Goal: Find specific page/section: Find specific page/section

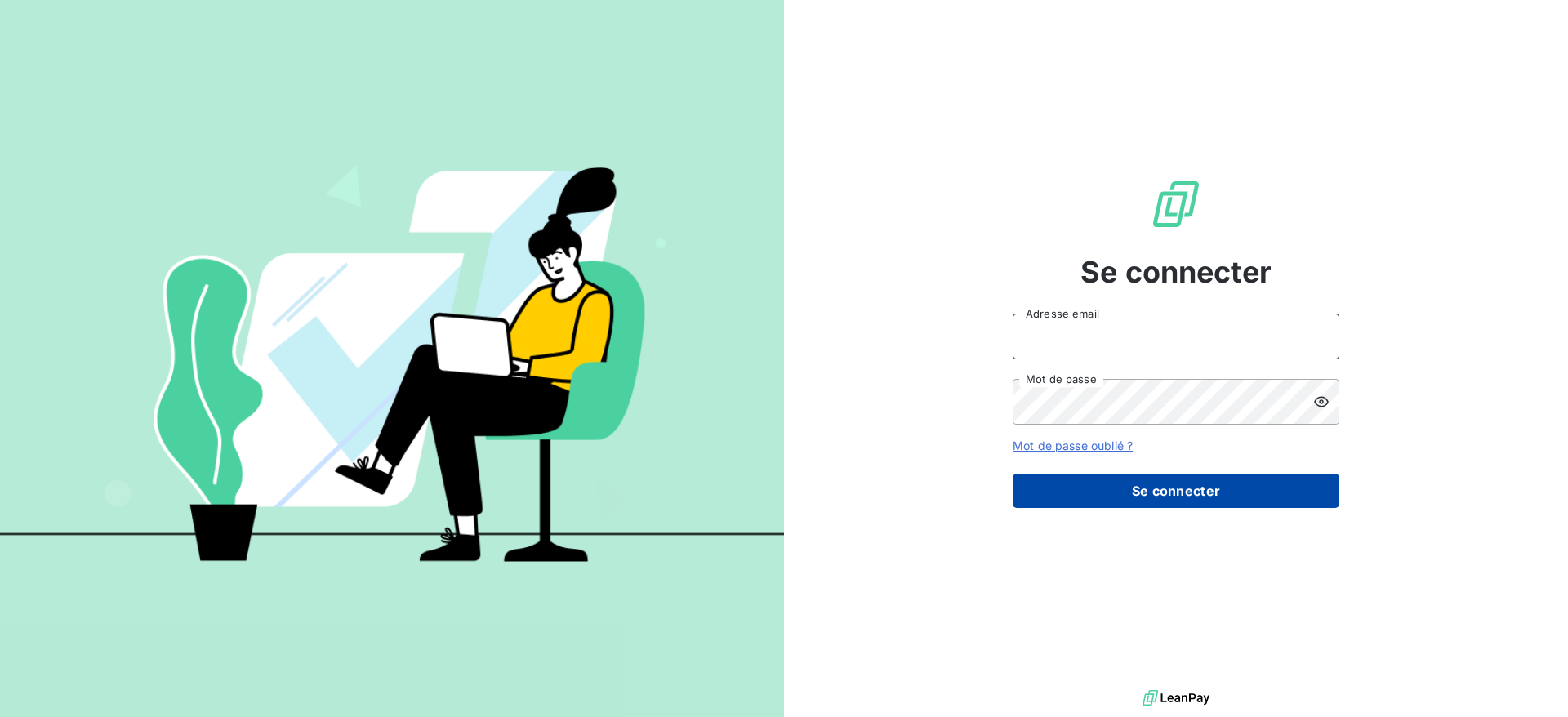
type input "[EMAIL_ADDRESS][DOMAIN_NAME]"
click at [1180, 491] on button "Se connecter" at bounding box center [1176, 490] width 327 height 34
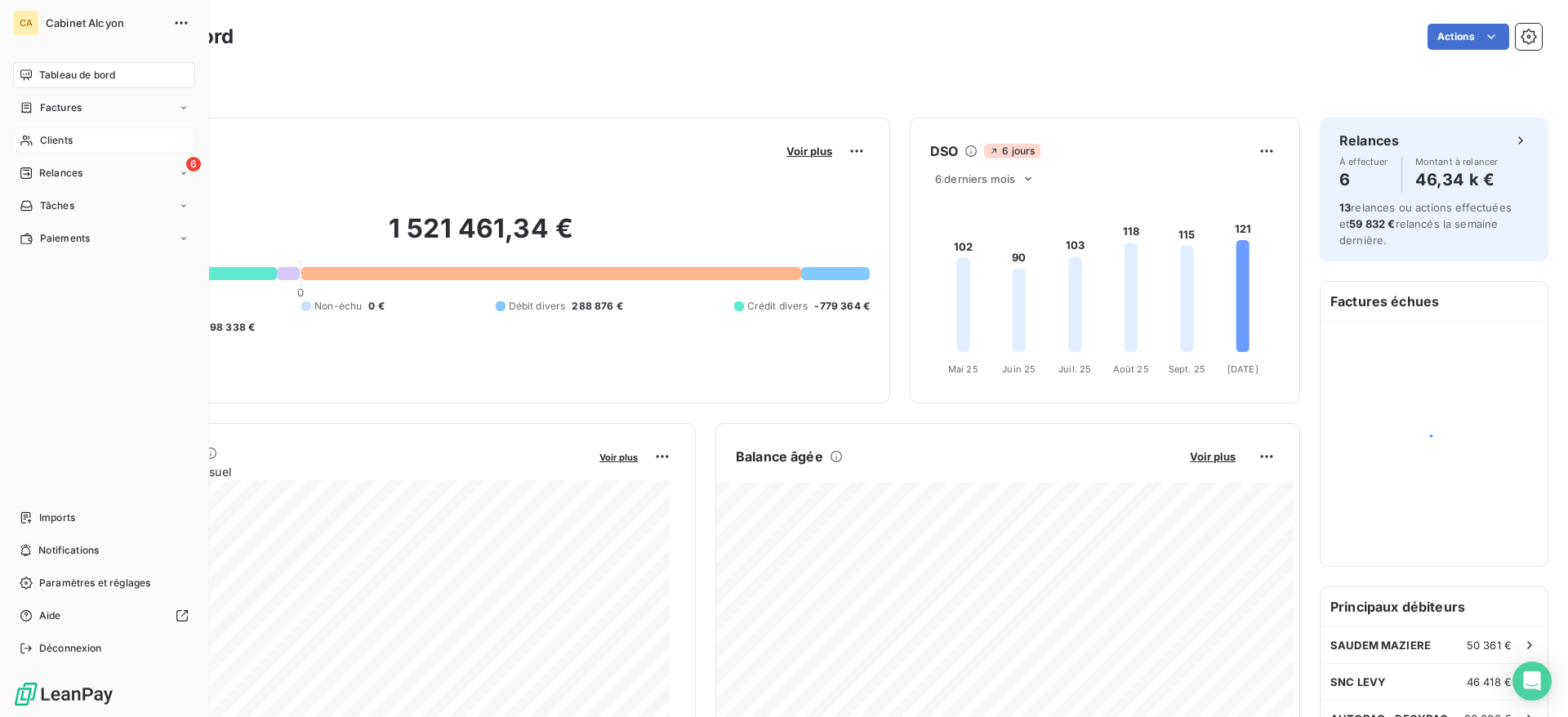
click at [70, 135] on span "Clients" at bounding box center [56, 141] width 33 height 15
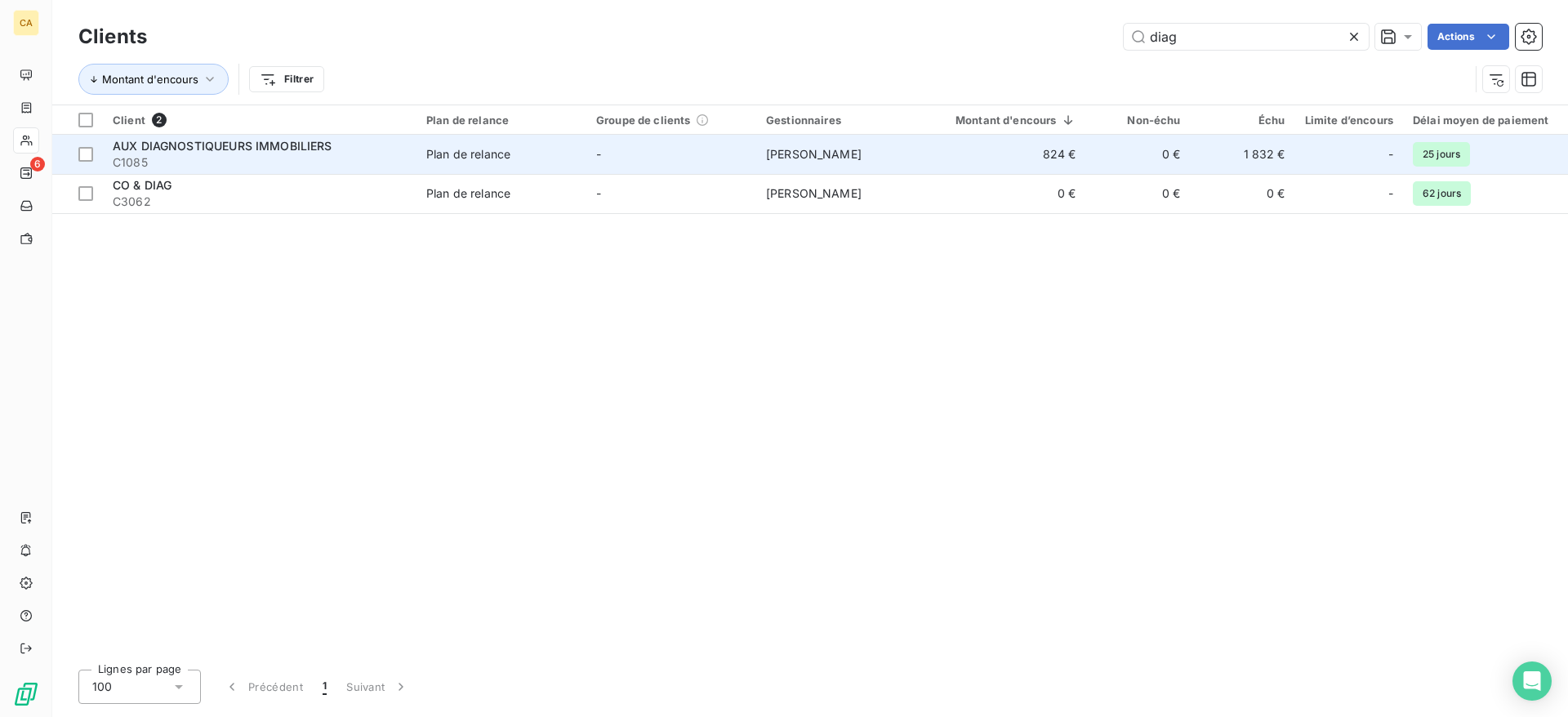
type input "diag"
click at [811, 160] on span "[PERSON_NAME]" at bounding box center [814, 153] width 96 height 14
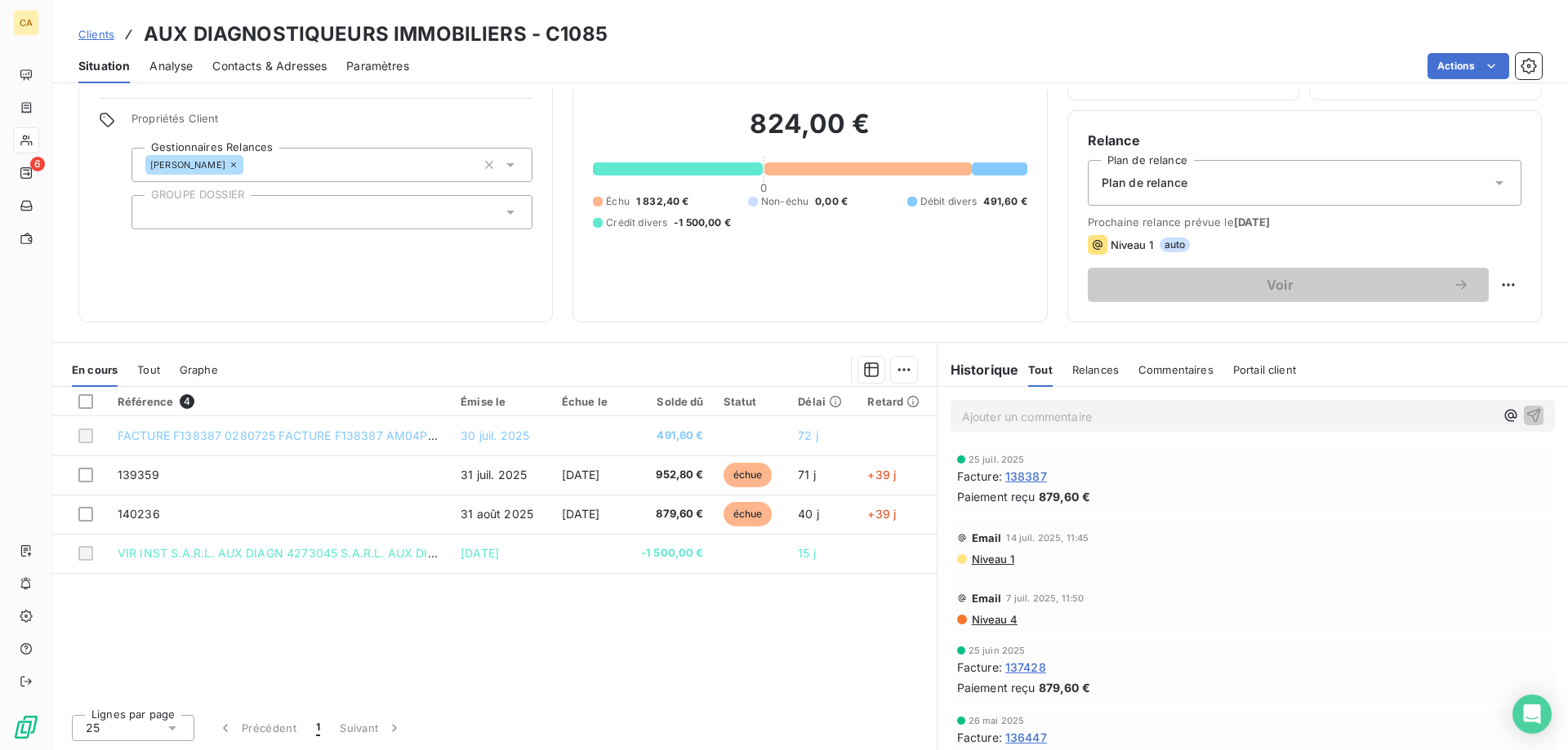
scroll to position [104, 0]
